Goal: Information Seeking & Learning: Find specific fact

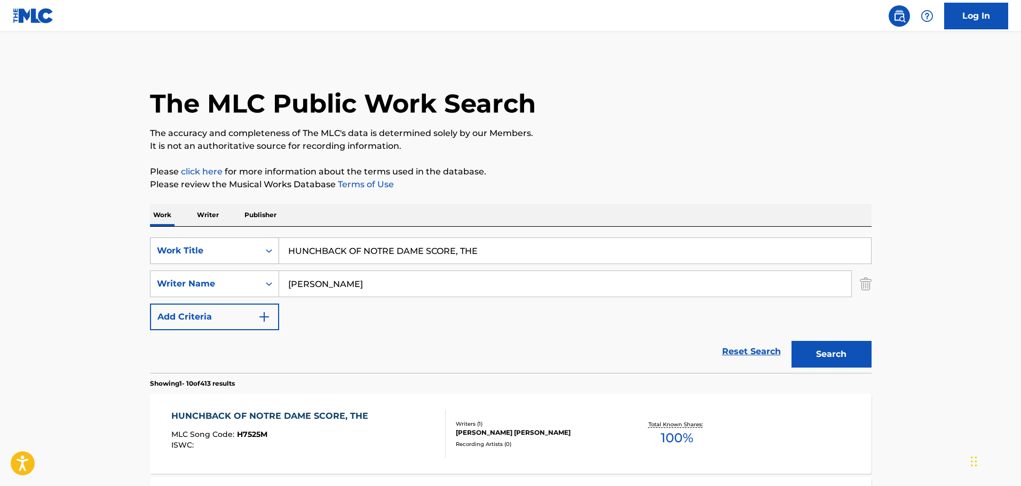
click at [229, 248] on div "SearchWithCriteriac695d0b8-1e03-4afa-8591-75959331c2b0 Work Title HUNCHBACK OF …" at bounding box center [511, 251] width 722 height 27
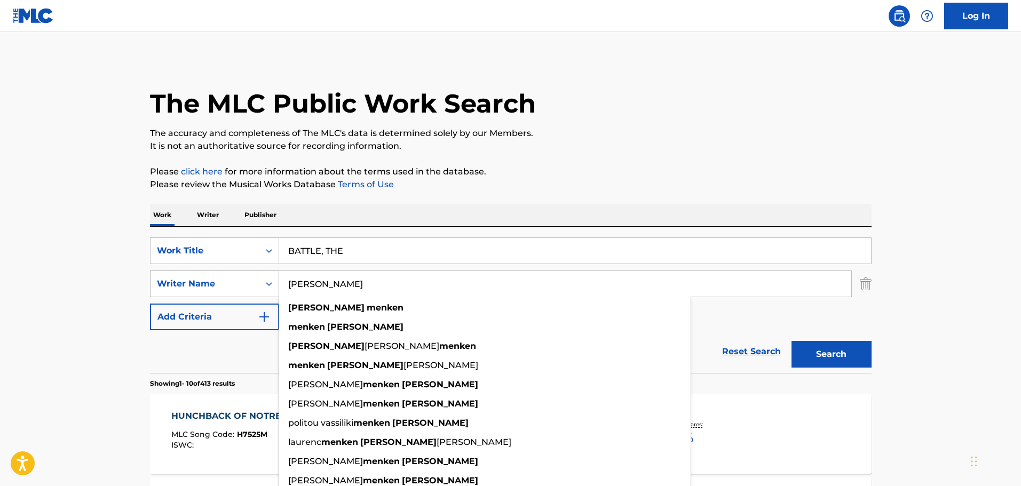
drag, startPoint x: 392, startPoint y: 285, endPoint x: 241, endPoint y: 285, distance: 151.6
click at [241, 285] on div "SearchWithCriteria90da9f6f-7f73-4d84-b84a-e11a52a1444b Writer Name [PERSON_NAME…" at bounding box center [511, 284] width 722 height 27
click at [815, 366] on button "Search" at bounding box center [832, 354] width 80 height 27
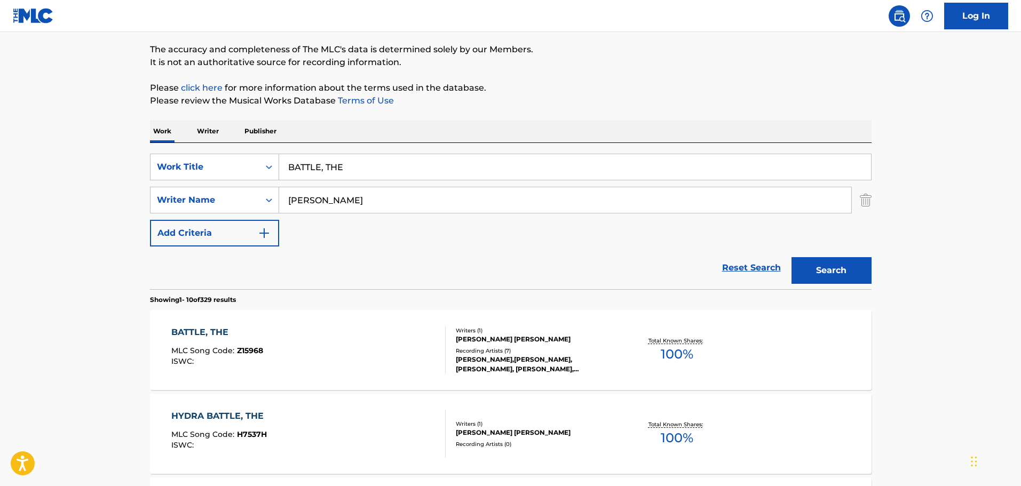
scroll to position [65, 0]
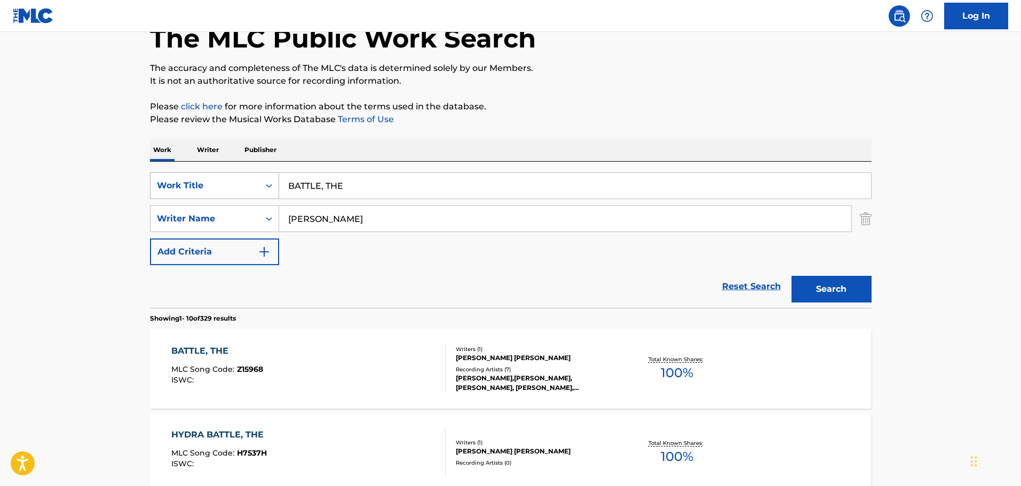
drag, startPoint x: 382, startPoint y: 179, endPoint x: 231, endPoint y: 187, distance: 151.8
click at [231, 187] on div "SearchWithCriteriac695d0b8-1e03-4afa-8591-75959331c2b0 Work Title BATTLE, THE" at bounding box center [511, 185] width 722 height 27
paste input "Love Is the Message"
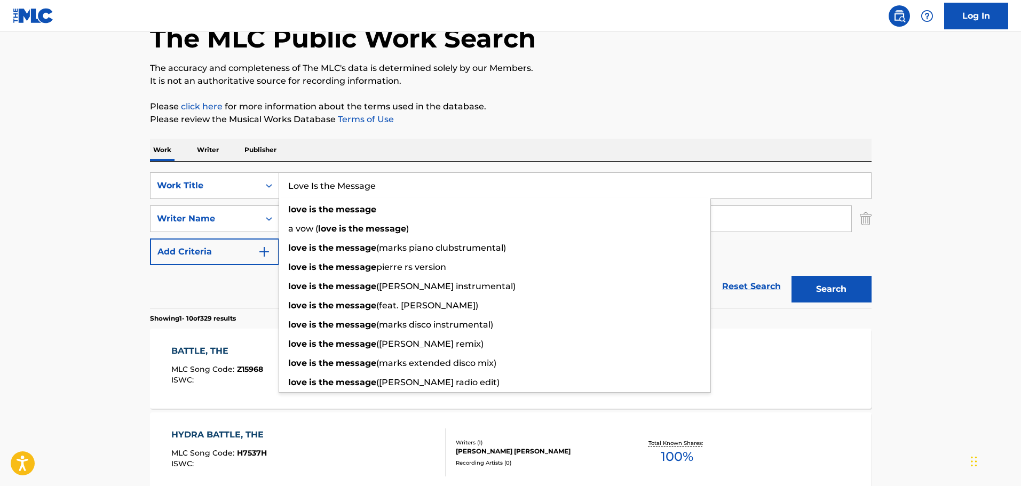
type input "Love Is the Message"
drag, startPoint x: 113, startPoint y: 290, endPoint x: 192, endPoint y: 273, distance: 80.9
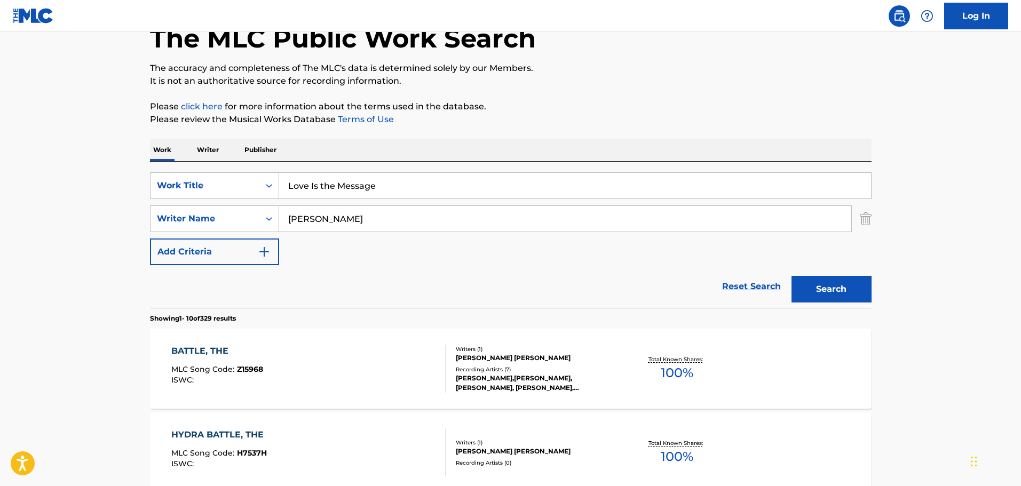
click at [361, 221] on input "[PERSON_NAME]" at bounding box center [565, 219] width 572 height 26
paste input "Love Is the Message"
drag, startPoint x: 379, startPoint y: 212, endPoint x: 260, endPoint y: 229, distance: 120.2
click at [260, 229] on div "SearchWithCriteria90da9f6f-7f73-4d84-b84a-e11a52a1444b Writer Name Love Is the …" at bounding box center [511, 218] width 722 height 27
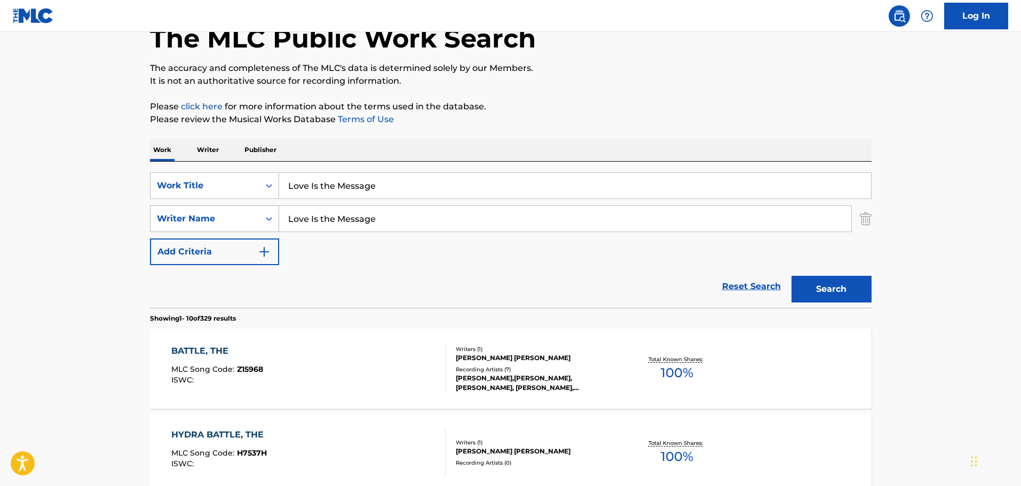
paste input "[PERSON_NAME]"
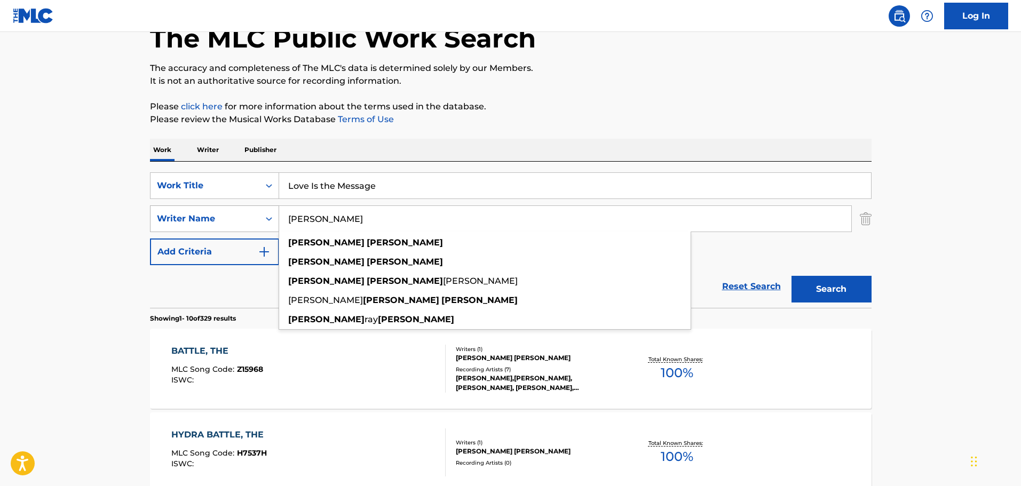
type input "[PERSON_NAME]"
click at [792, 276] on button "Search" at bounding box center [832, 289] width 80 height 27
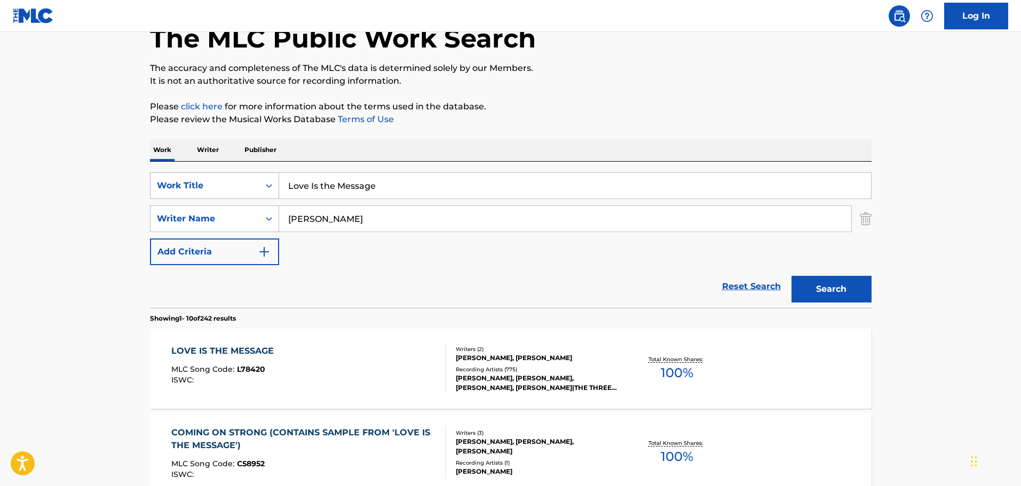
drag, startPoint x: 420, startPoint y: 187, endPoint x: 244, endPoint y: 193, distance: 176.2
click at [244, 193] on div "SearchWithCriteriac695d0b8-1e03-4afa-8591-75959331c2b0 Work Title Love Is the M…" at bounding box center [511, 185] width 722 height 27
paste input "EAN"
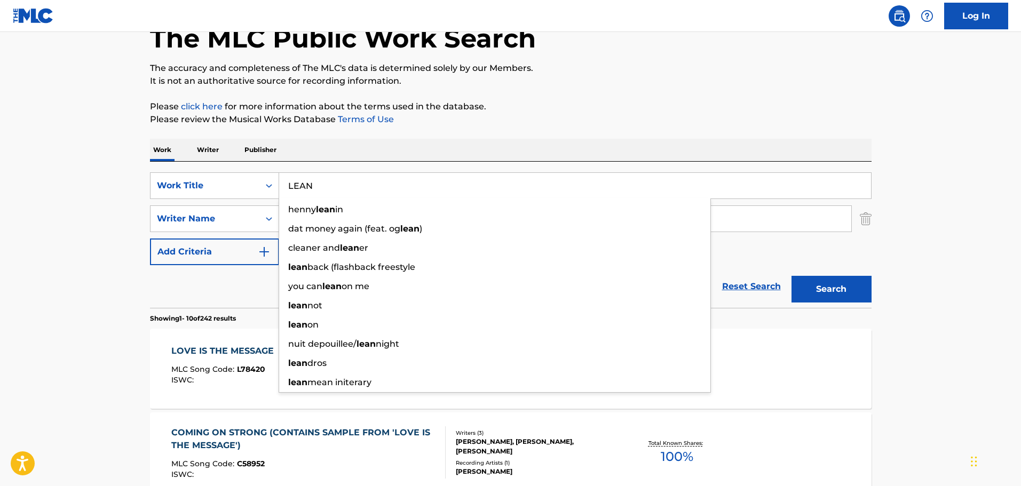
type input "LEAN"
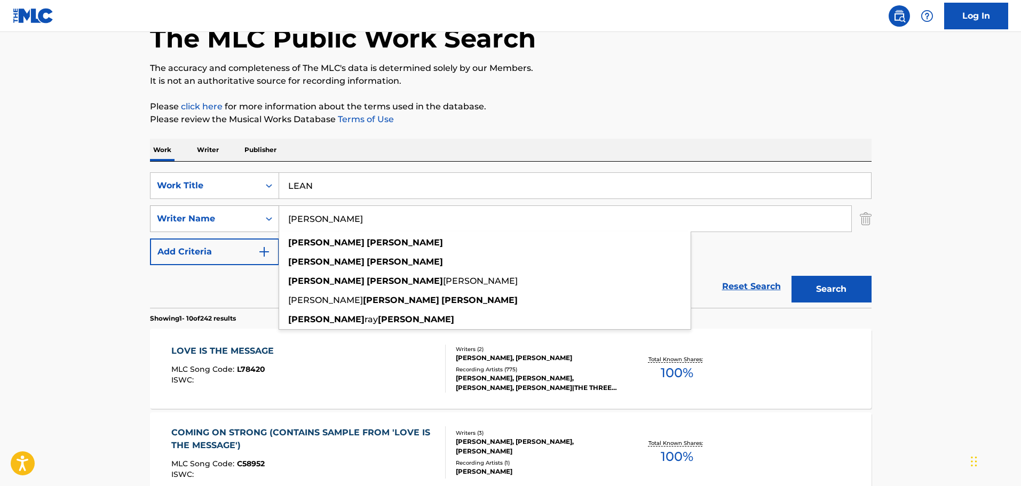
paste input "[PERSON_NAME]"
drag, startPoint x: 371, startPoint y: 222, endPoint x: 262, endPoint y: 222, distance: 110.0
click at [262, 222] on div "SearchWithCriteria90da9f6f-7f73-4d84-b84a-e11a52a1444b Writer Name [PERSON_NAME…" at bounding box center [511, 218] width 722 height 27
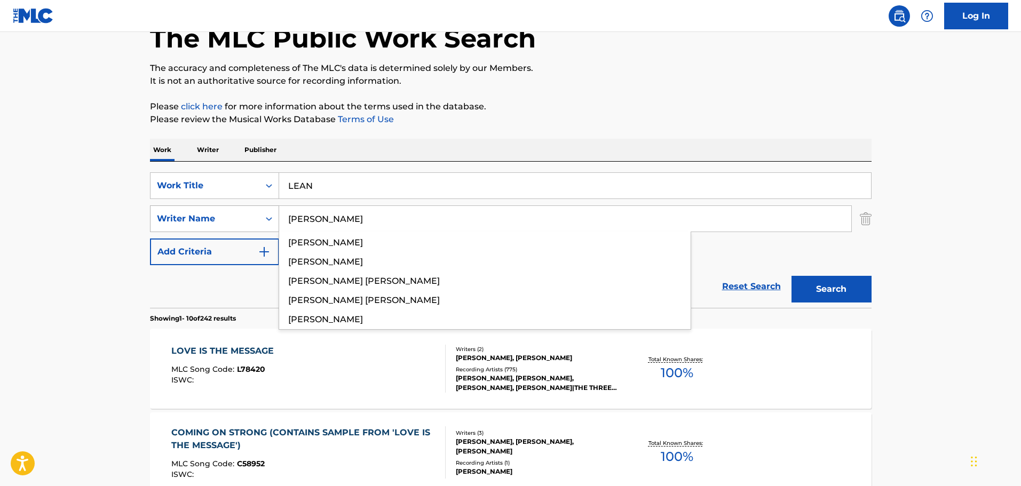
type input "[PERSON_NAME]"
click at [792, 276] on button "Search" at bounding box center [832, 289] width 80 height 27
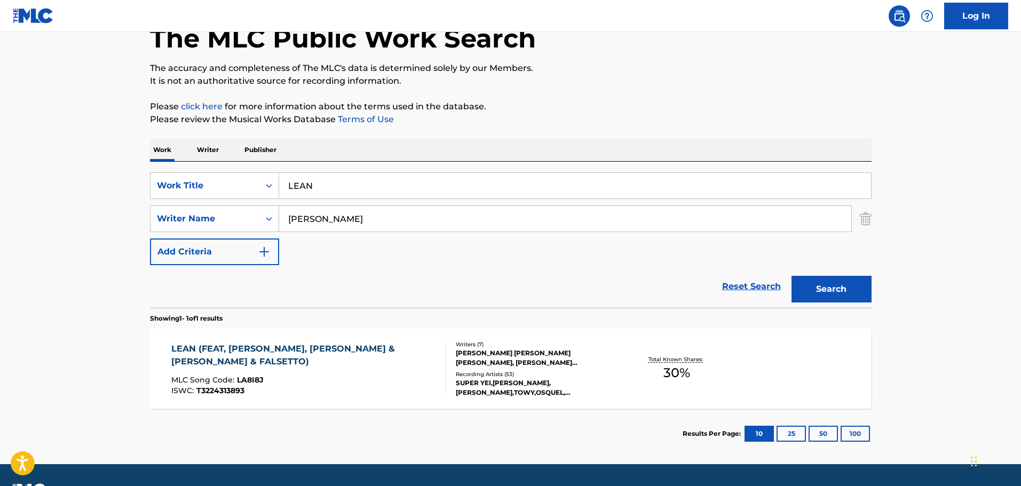
scroll to position [94, 0]
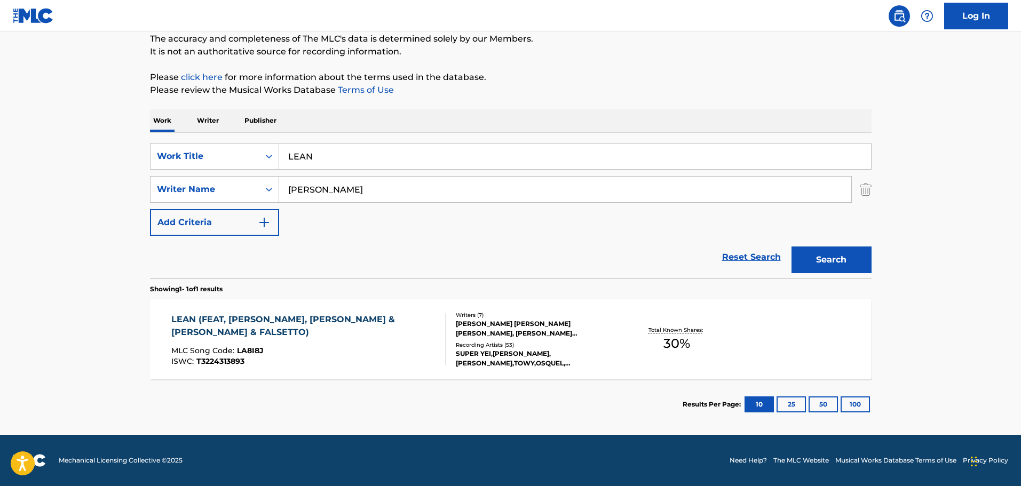
click at [327, 331] on div "LEAN (FEAT, [PERSON_NAME], [PERSON_NAME] & [PERSON_NAME] & FALSETTO)" at bounding box center [303, 326] width 265 height 26
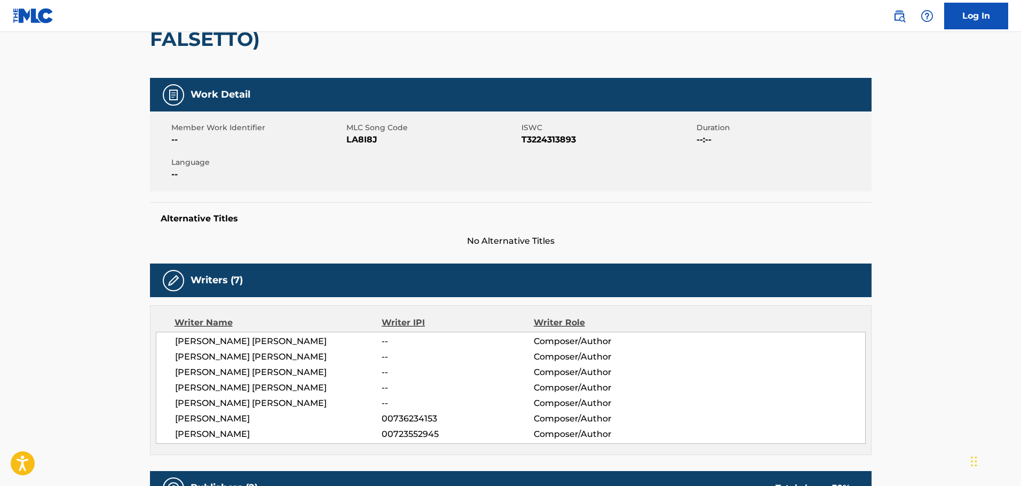
scroll to position [94, 0]
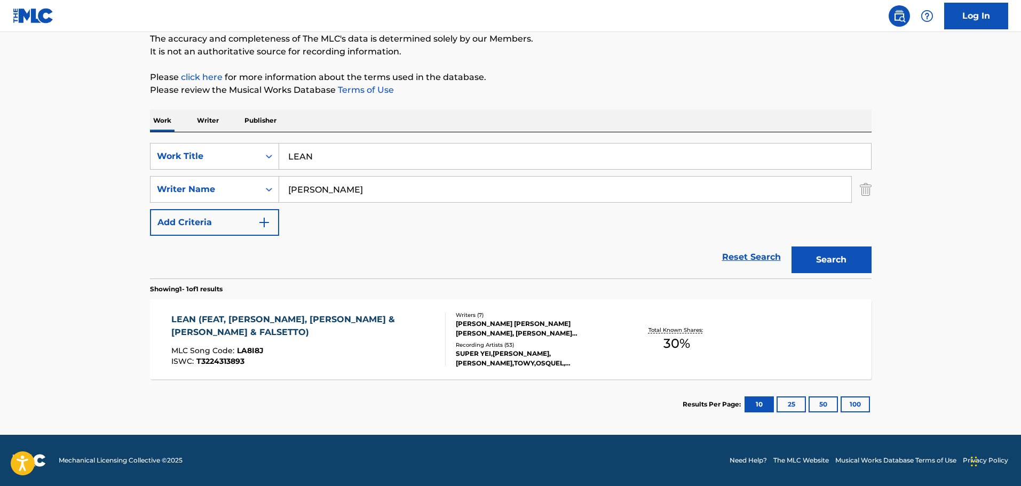
click at [491, 339] on div "Writers ( 7 ) [PERSON_NAME] [PERSON_NAME] [PERSON_NAME], [PERSON_NAME] [PERSON_…" at bounding box center [531, 339] width 171 height 57
